Goal: Task Accomplishment & Management: Manage account settings

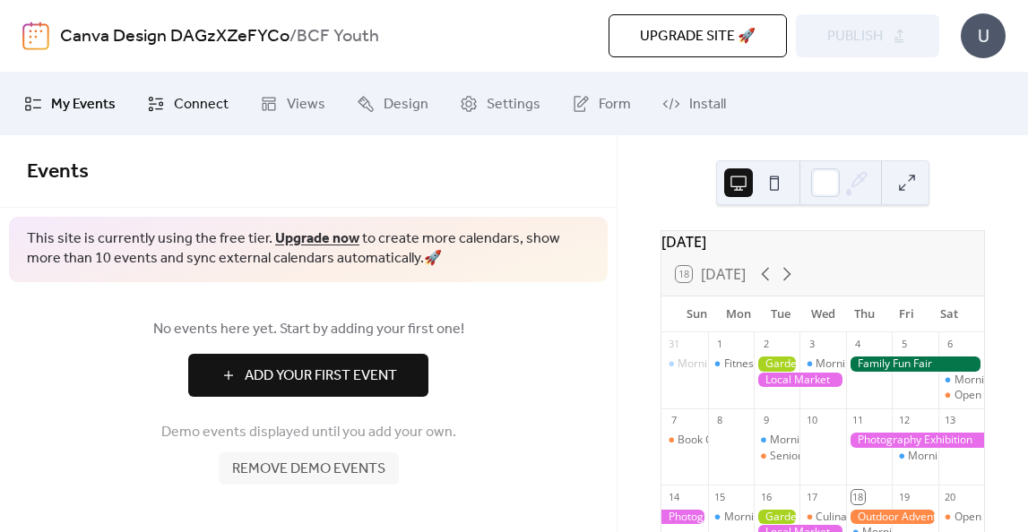
click at [207, 107] on span "Connect" at bounding box center [201, 105] width 55 height 22
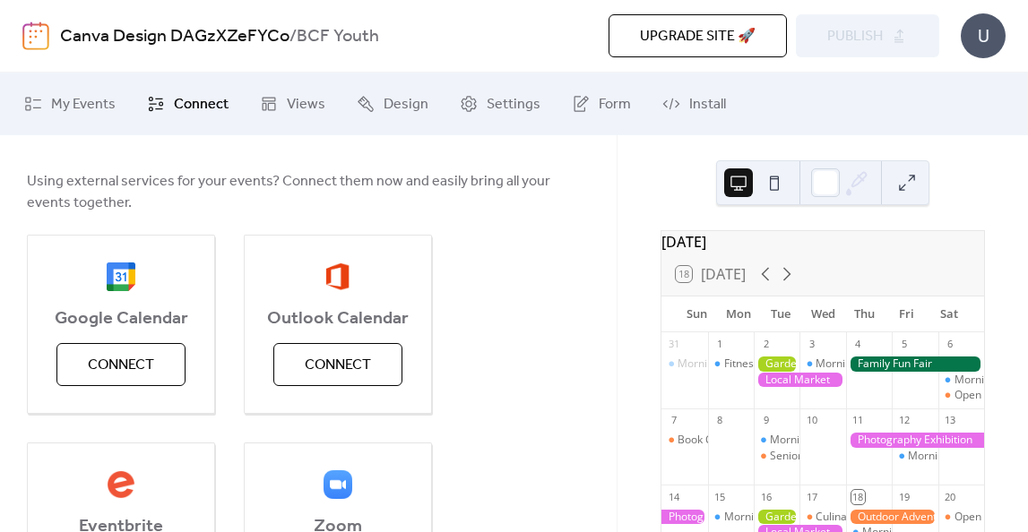
scroll to position [152, 0]
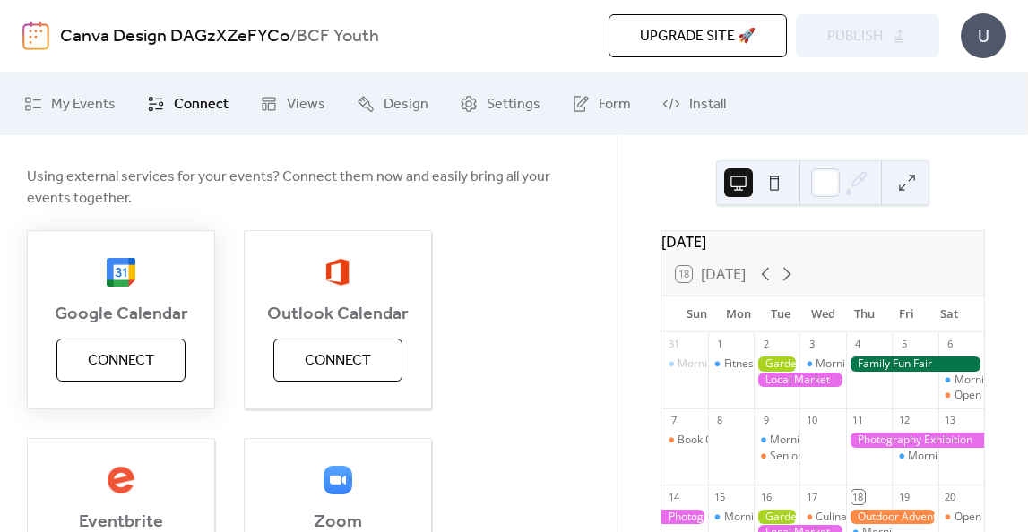
click at [155, 359] on button "Connect" at bounding box center [120, 360] width 129 height 43
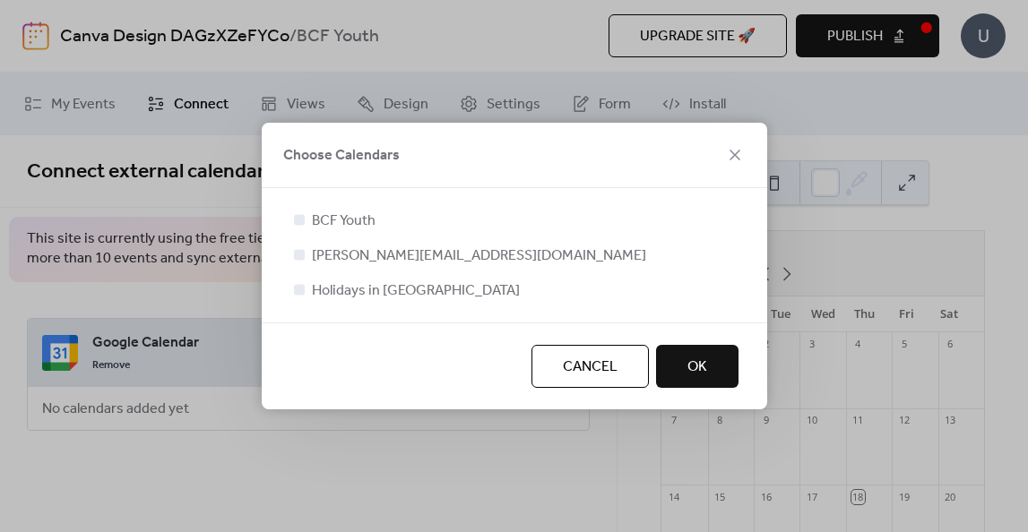
scroll to position [0, 0]
click at [304, 222] on div at bounding box center [299, 219] width 11 height 11
click at [700, 366] on span "OK" at bounding box center [697, 368] width 20 height 22
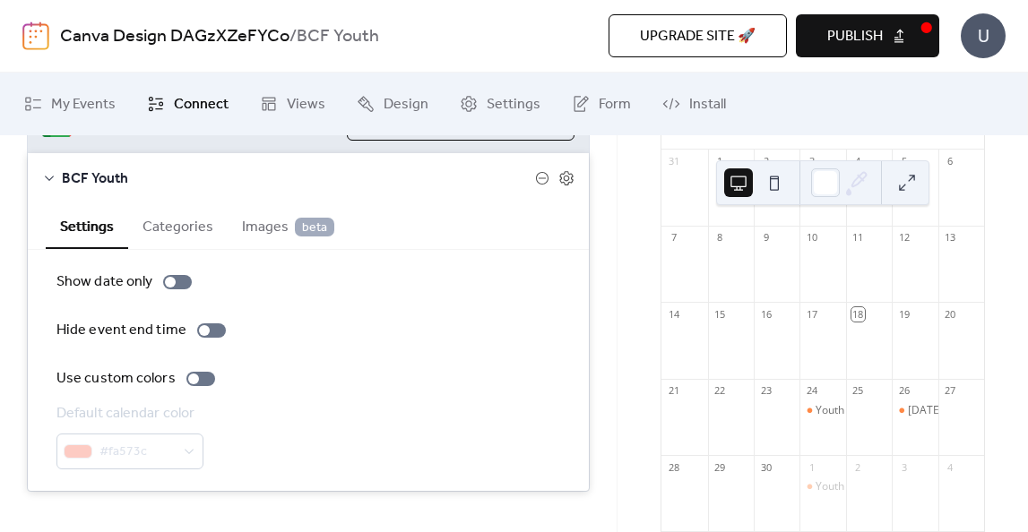
click at [178, 232] on button "Categories" at bounding box center [177, 225] width 99 height 44
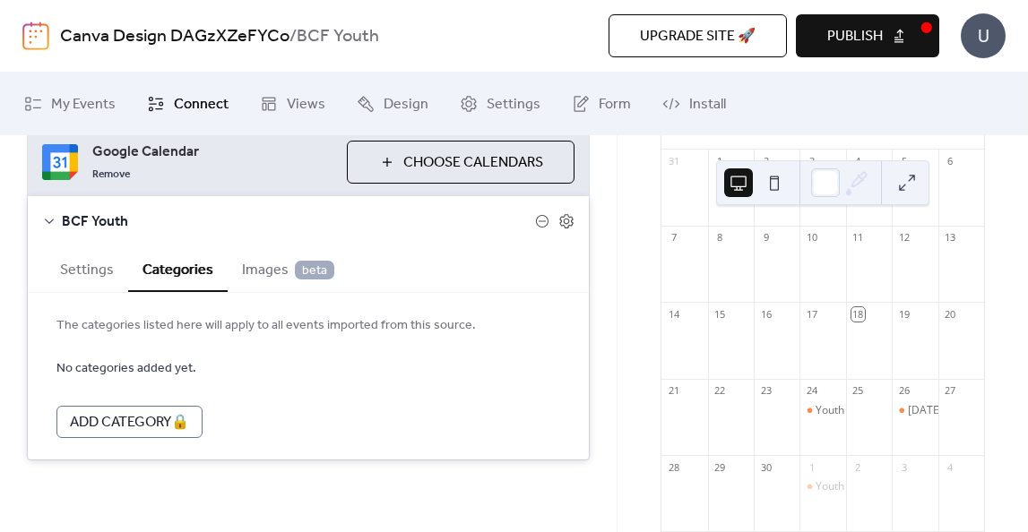
click at [265, 268] on span "Images beta" at bounding box center [288, 271] width 92 height 22
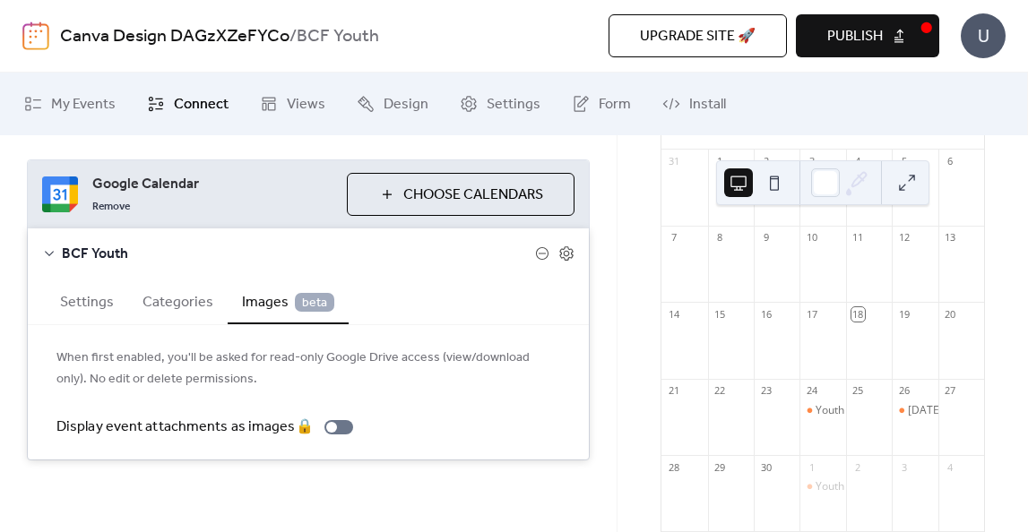
click at [189, 298] on button "Categories" at bounding box center [177, 301] width 99 height 44
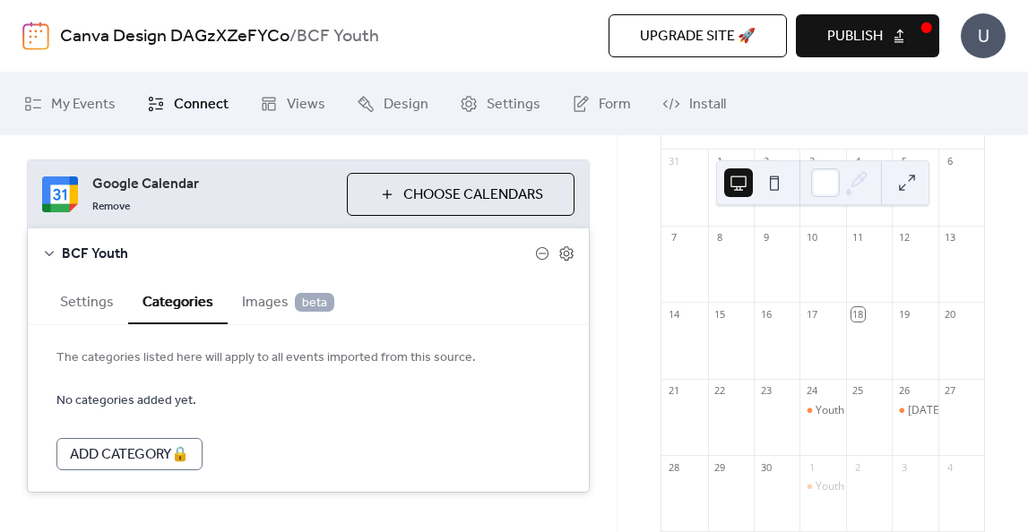
click at [93, 302] on button "Settings" at bounding box center [87, 301] width 82 height 44
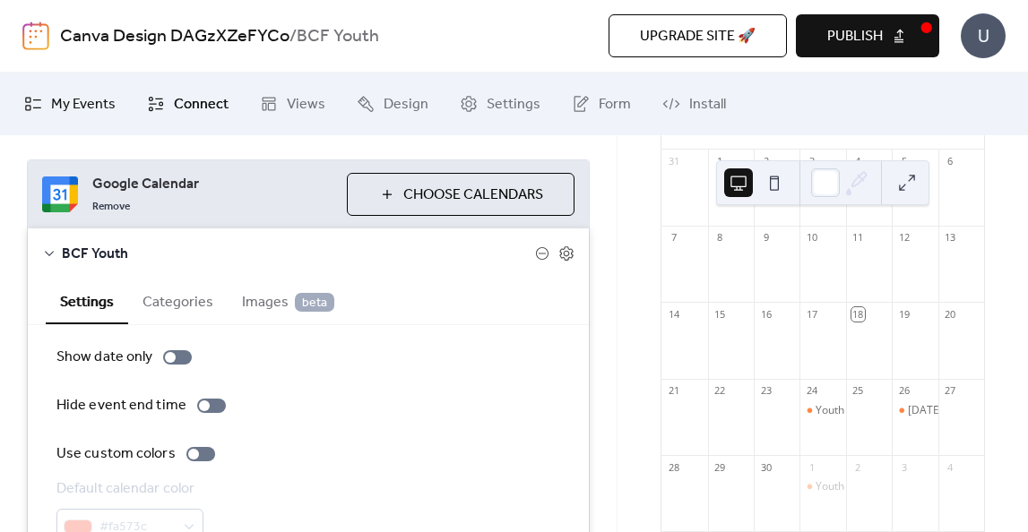
click at [72, 104] on span "My Events" at bounding box center [83, 105] width 65 height 22
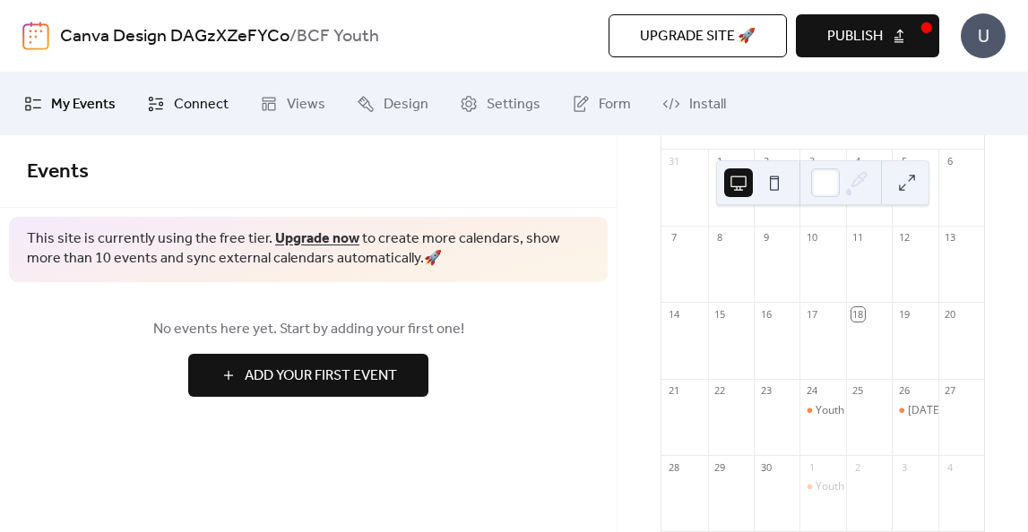
click at [177, 94] on span "Connect" at bounding box center [201, 105] width 55 height 22
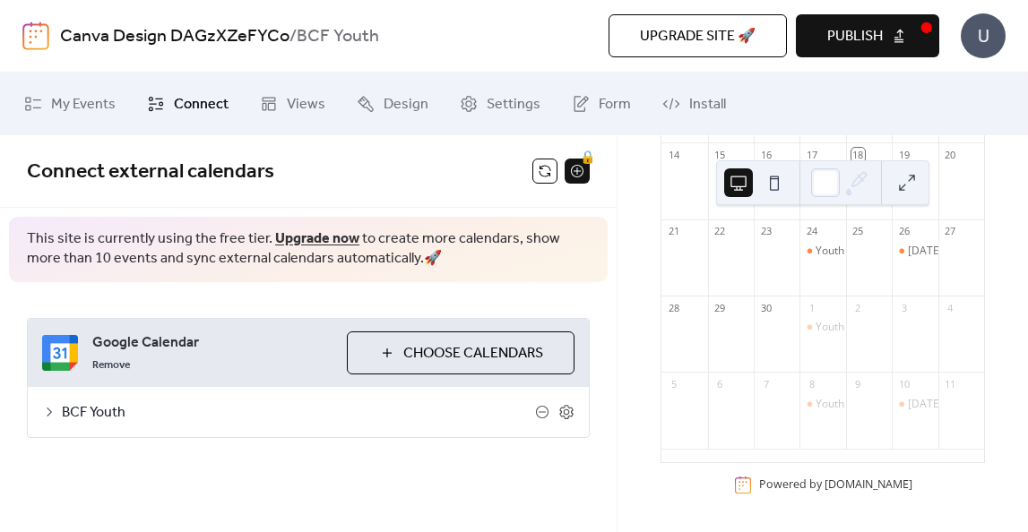
click at [768, 181] on button at bounding box center [774, 182] width 29 height 29
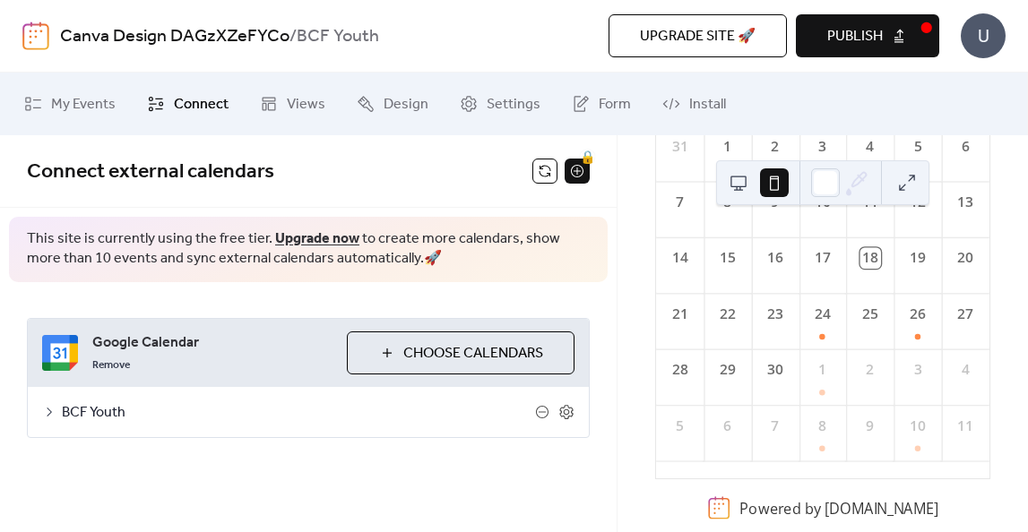
scroll to position [220, 0]
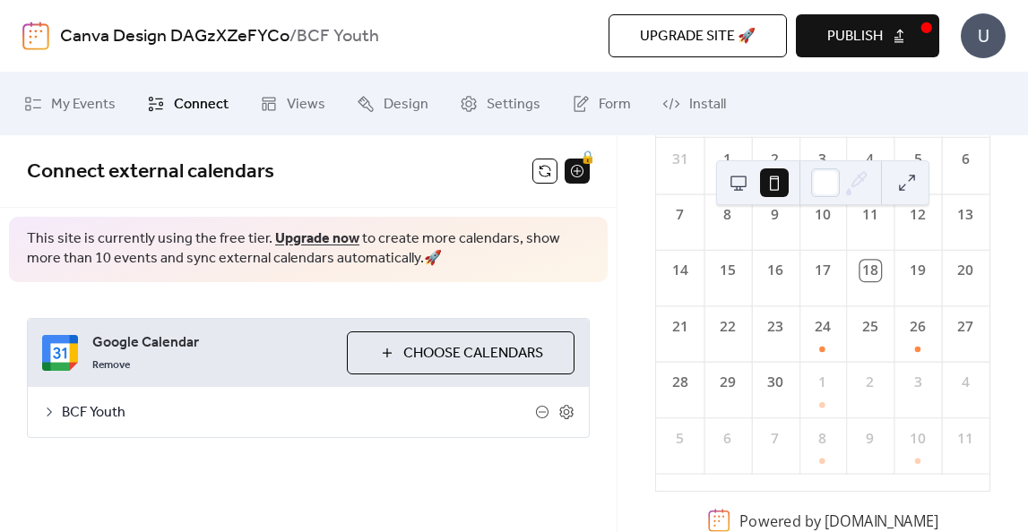
click at [749, 184] on button at bounding box center [738, 182] width 29 height 29
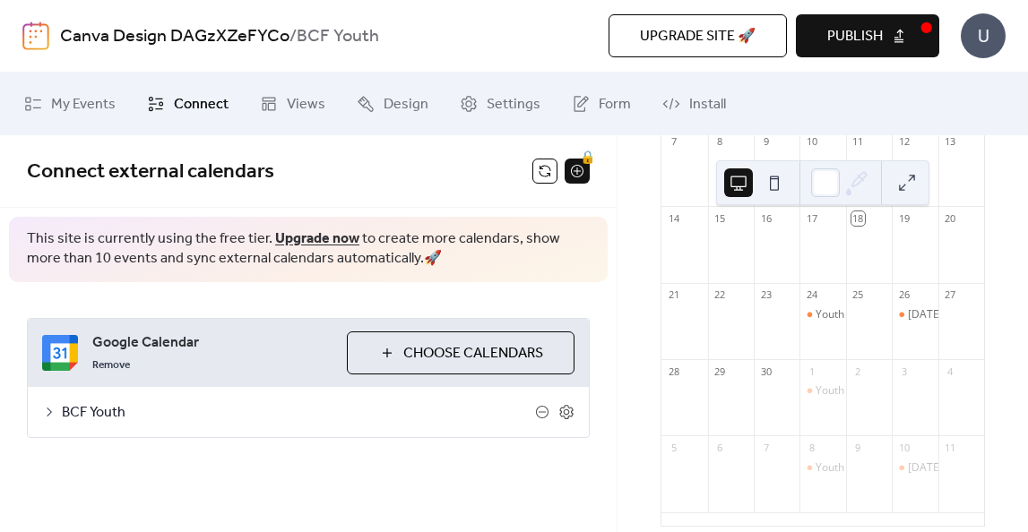
scroll to position [284, 0]
click at [780, 182] on button at bounding box center [774, 182] width 29 height 29
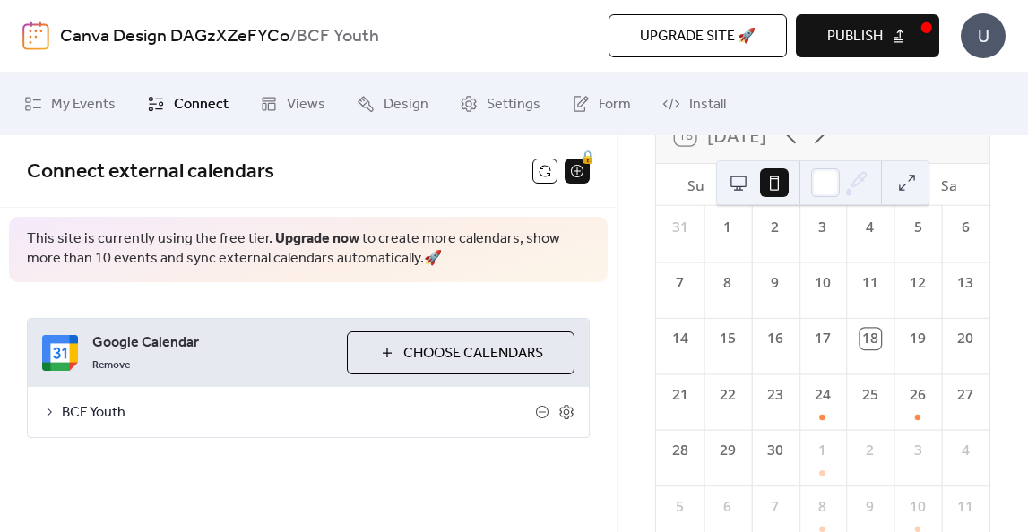
scroll to position [47, 0]
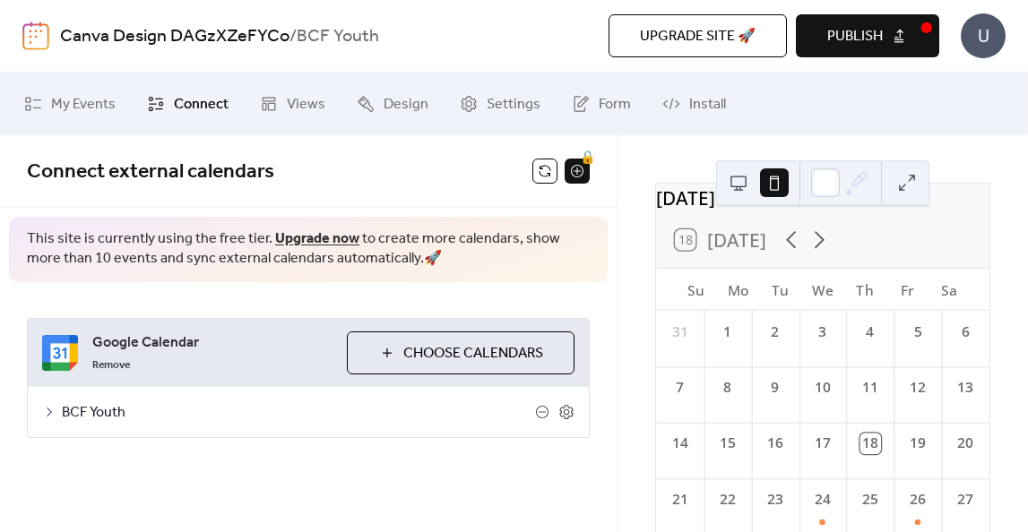
click at [733, 180] on button at bounding box center [738, 182] width 29 height 29
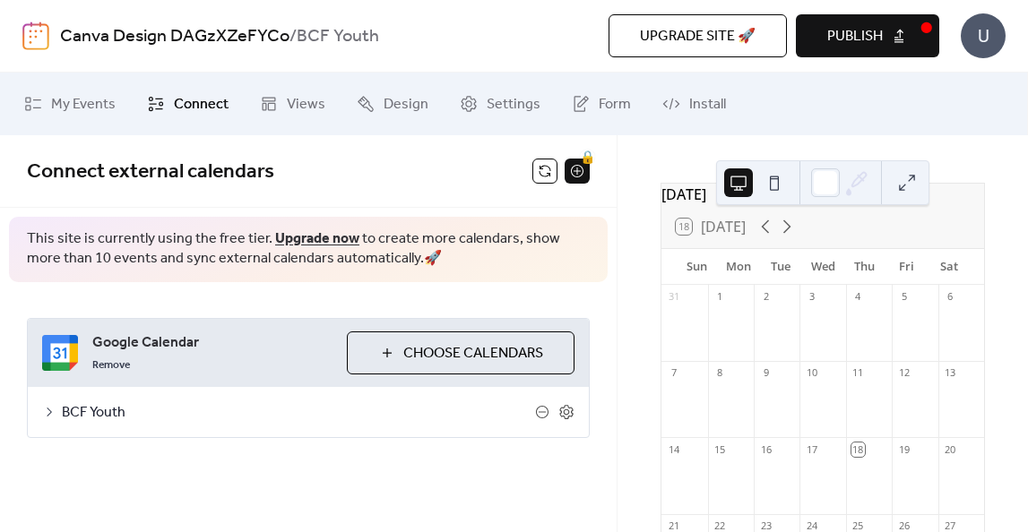
click at [766, 180] on button at bounding box center [774, 182] width 29 height 29
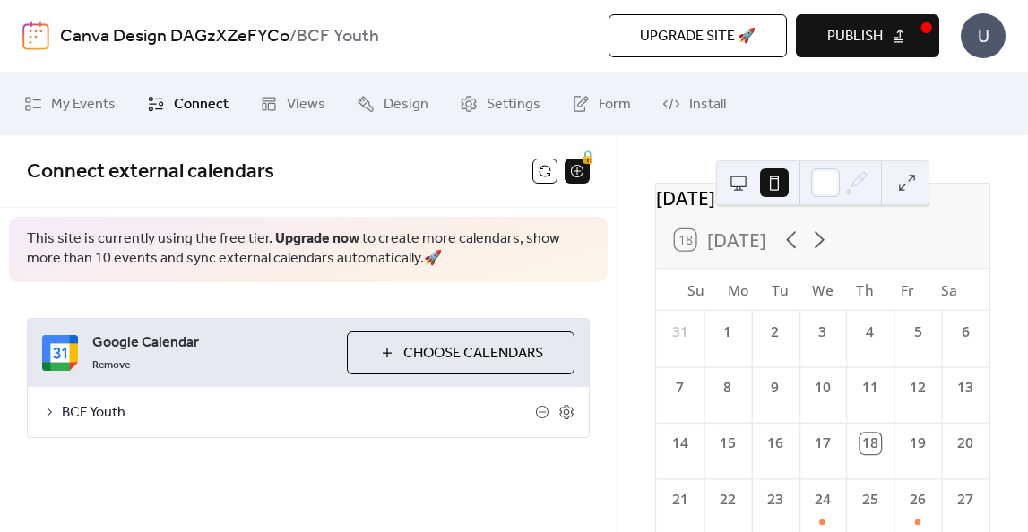
click at [738, 182] on button at bounding box center [738, 182] width 29 height 29
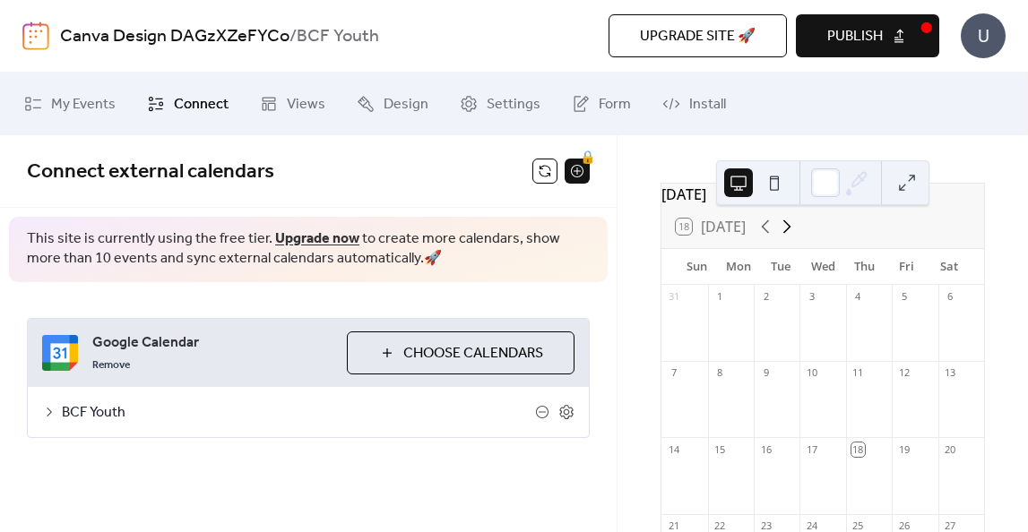
click at [790, 237] on icon at bounding box center [787, 227] width 22 height 22
click at [101, 104] on span "My Events" at bounding box center [83, 105] width 65 height 22
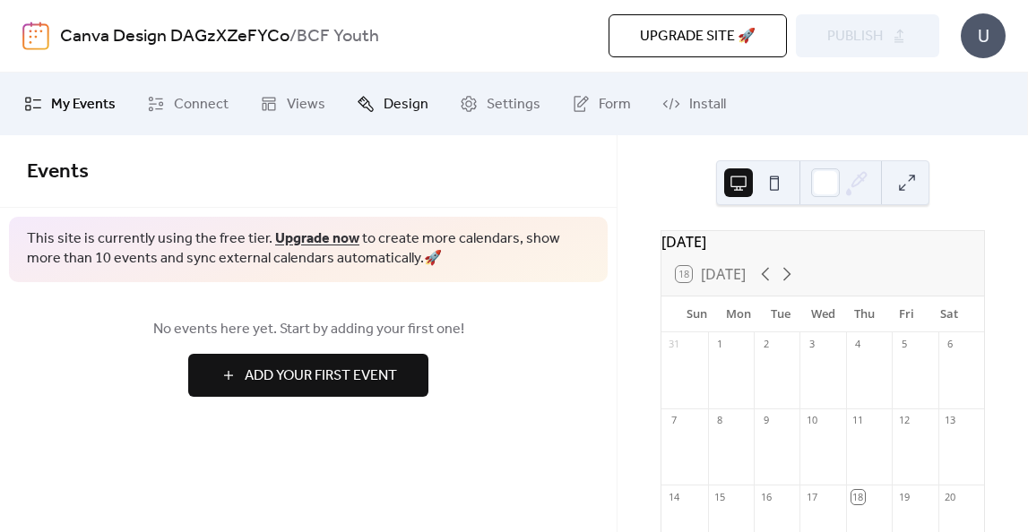
click at [402, 109] on span "Design" at bounding box center [406, 105] width 45 height 22
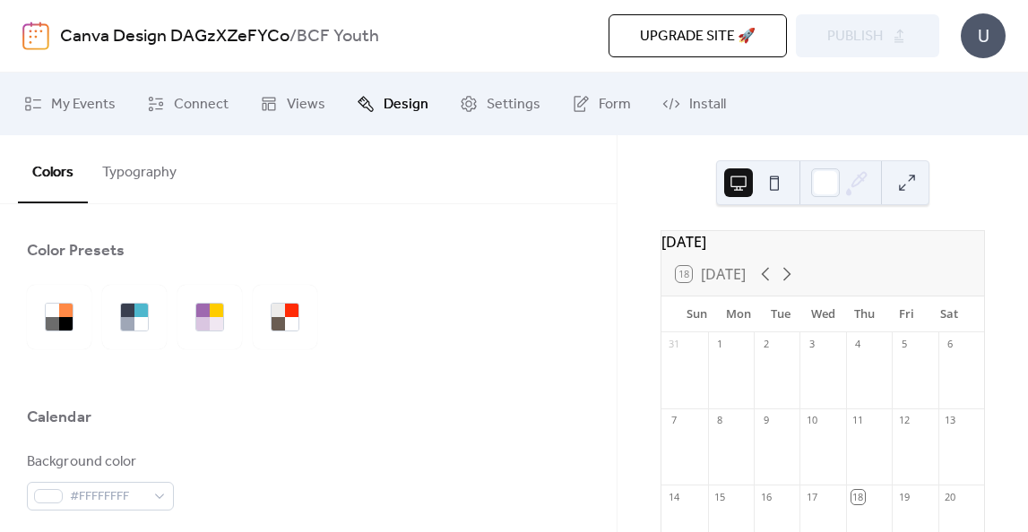
click at [139, 169] on button "Typography" at bounding box center [139, 168] width 103 height 66
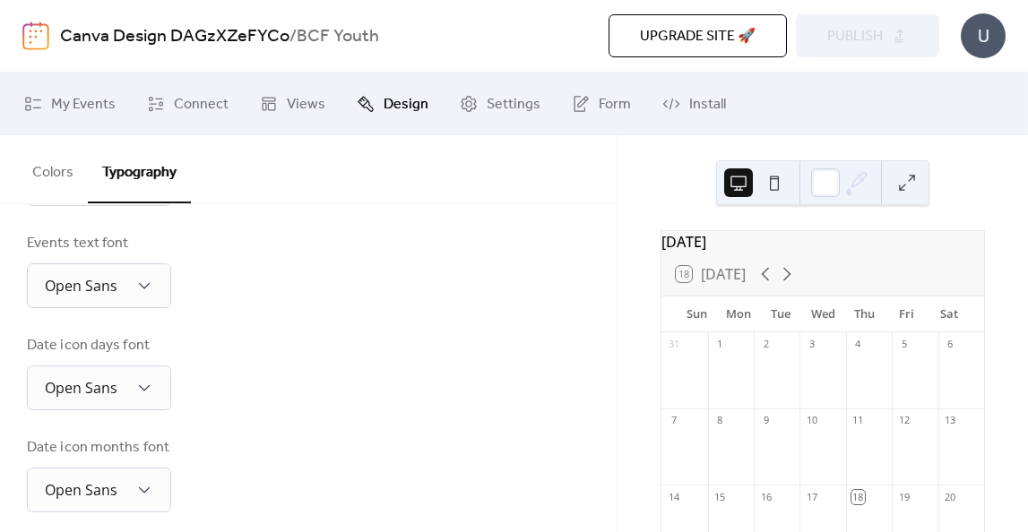
scroll to position [600, 0]
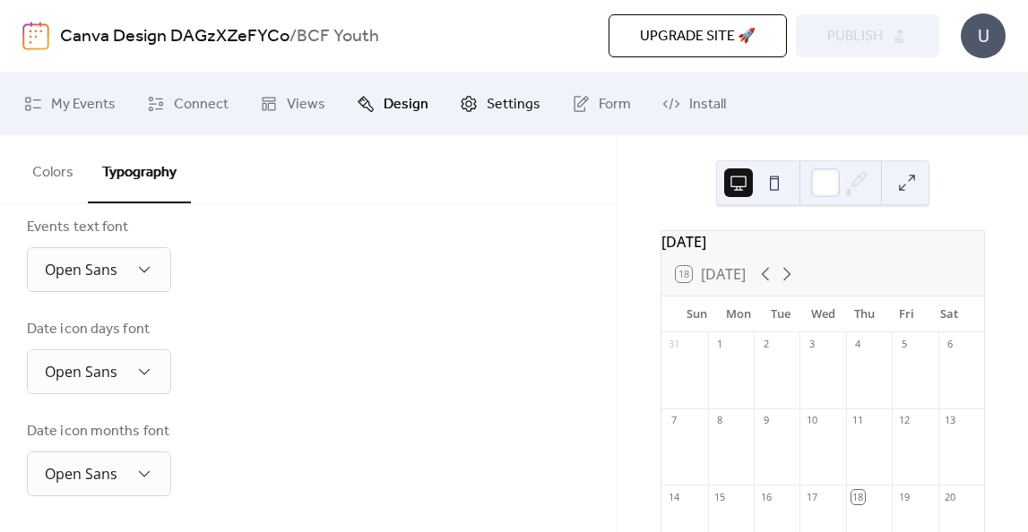
click at [513, 105] on span "Settings" at bounding box center [514, 105] width 54 height 22
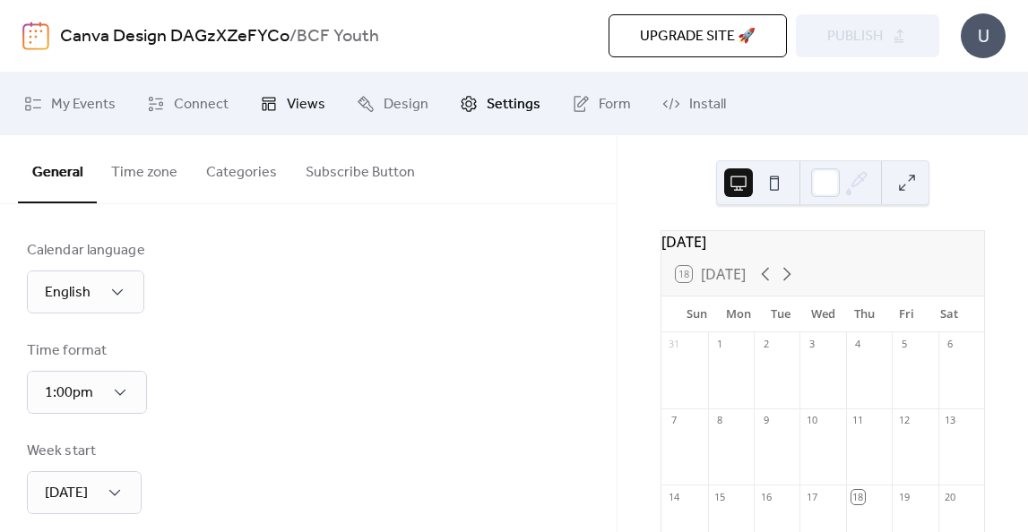
click at [308, 96] on span "Views" at bounding box center [306, 105] width 39 height 22
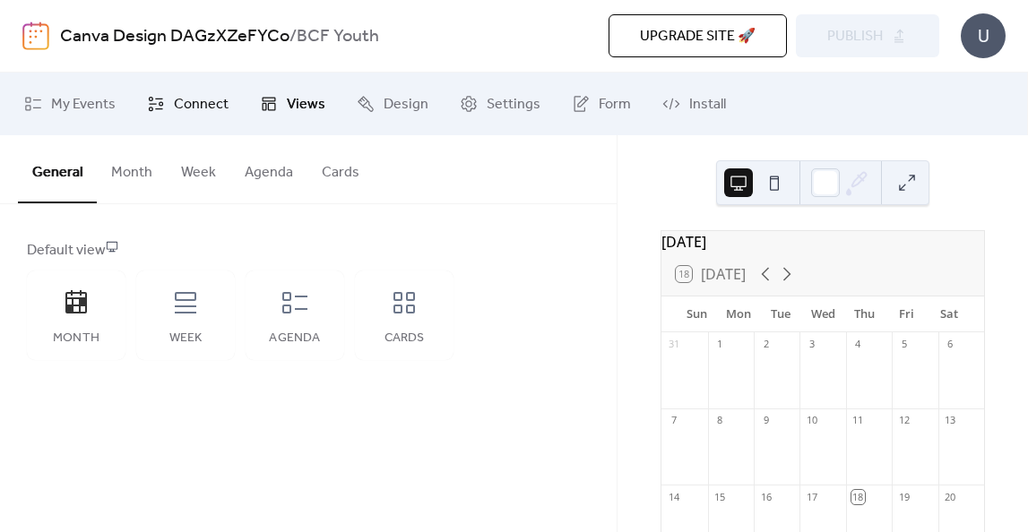
click at [193, 94] on span "Connect" at bounding box center [201, 105] width 55 height 22
